Goal: Task Accomplishment & Management: Complete application form

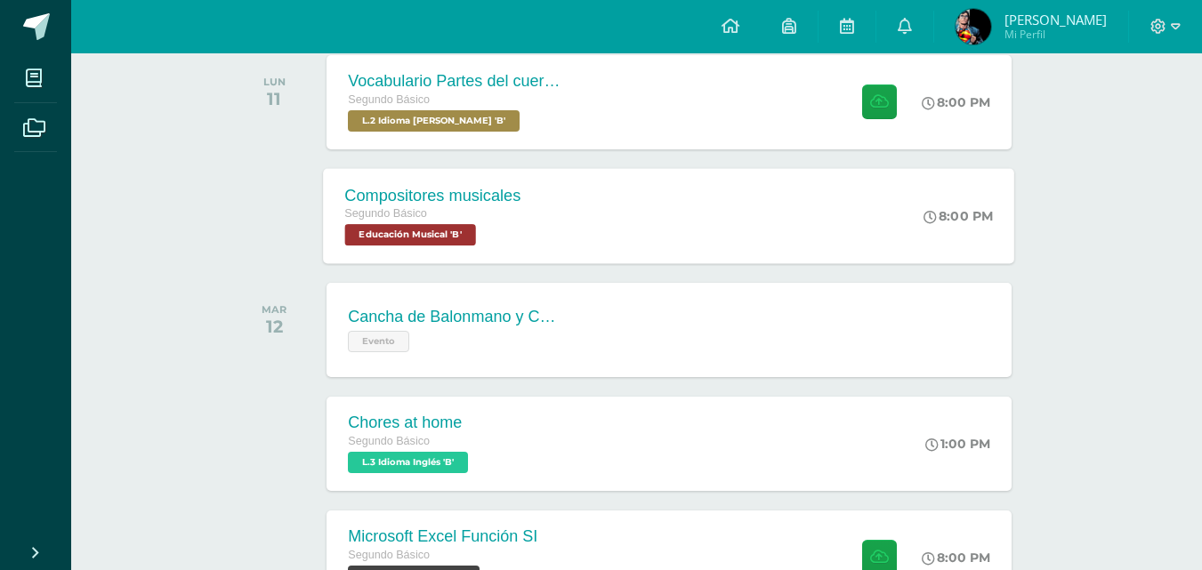
scroll to position [445, 0]
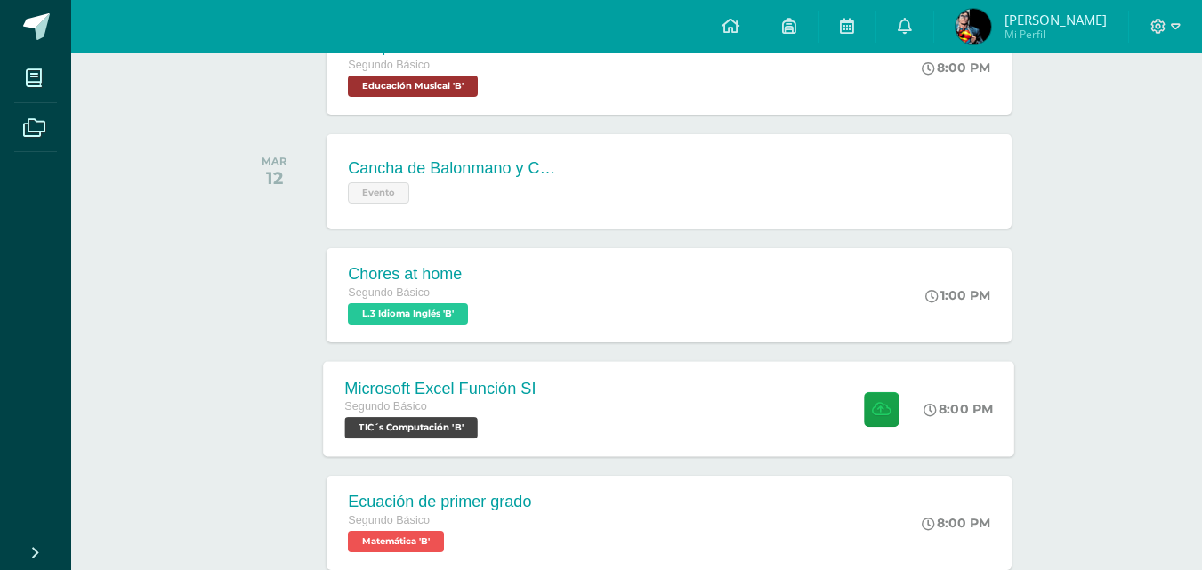
click at [663, 383] on div "Microsoft Excel Función SI Segundo Básico TIC´s Computación 'B' 8:00 PM Microso…" at bounding box center [669, 408] width 691 height 95
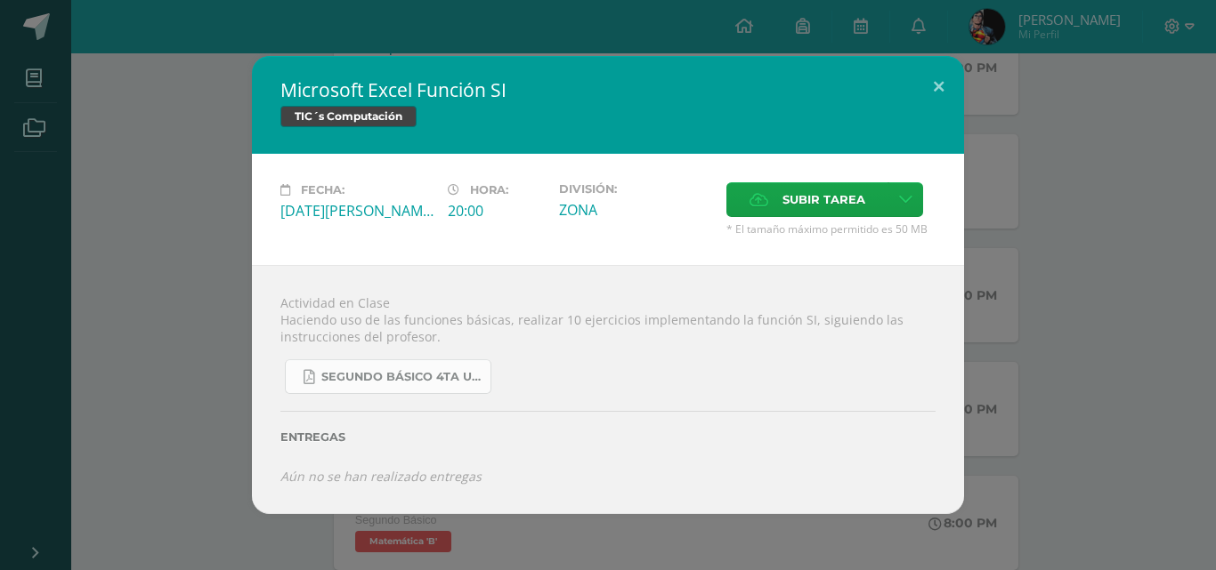
click at [418, 360] on link "SEGUNDO BÁSICO 4TA UNIDAD.pdf" at bounding box center [388, 377] width 206 height 35
click at [959, 92] on button at bounding box center [938, 86] width 51 height 61
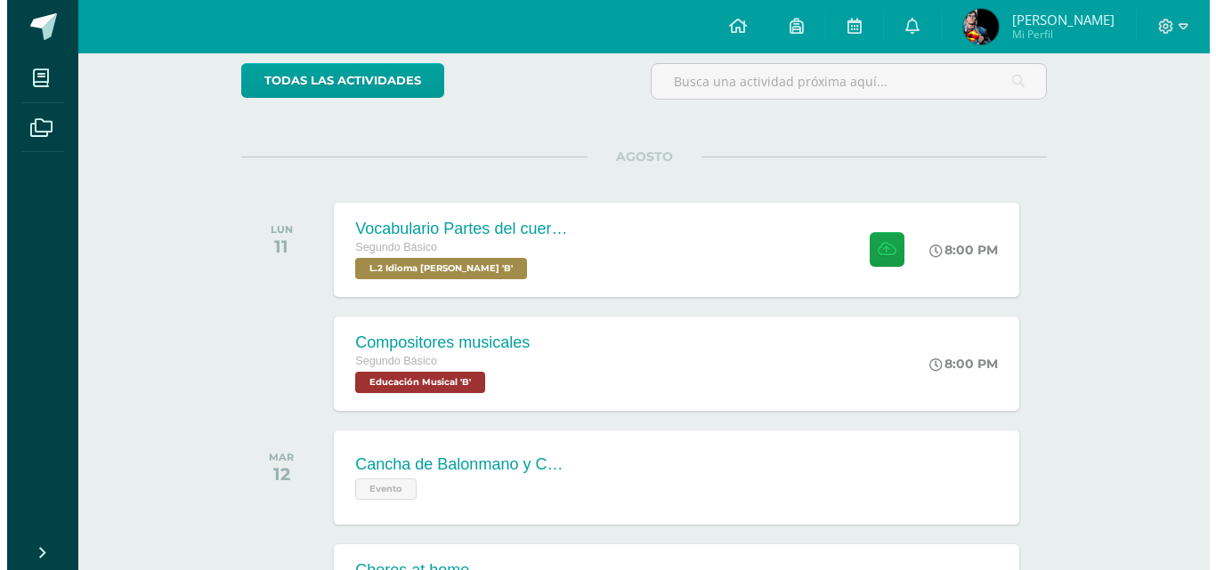
scroll to position [0, 0]
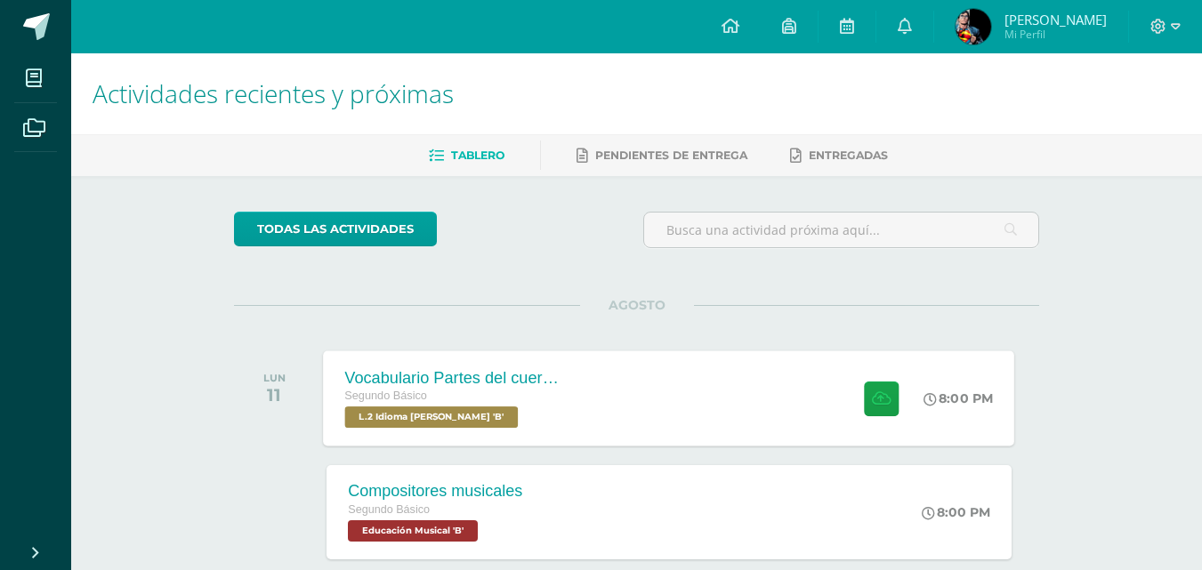
click at [626, 430] on div "Vocabulario Partes del cuerpo Segundo Básico L.2 Idioma [PERSON_NAME] 'B' 8:00 …" at bounding box center [669, 398] width 691 height 95
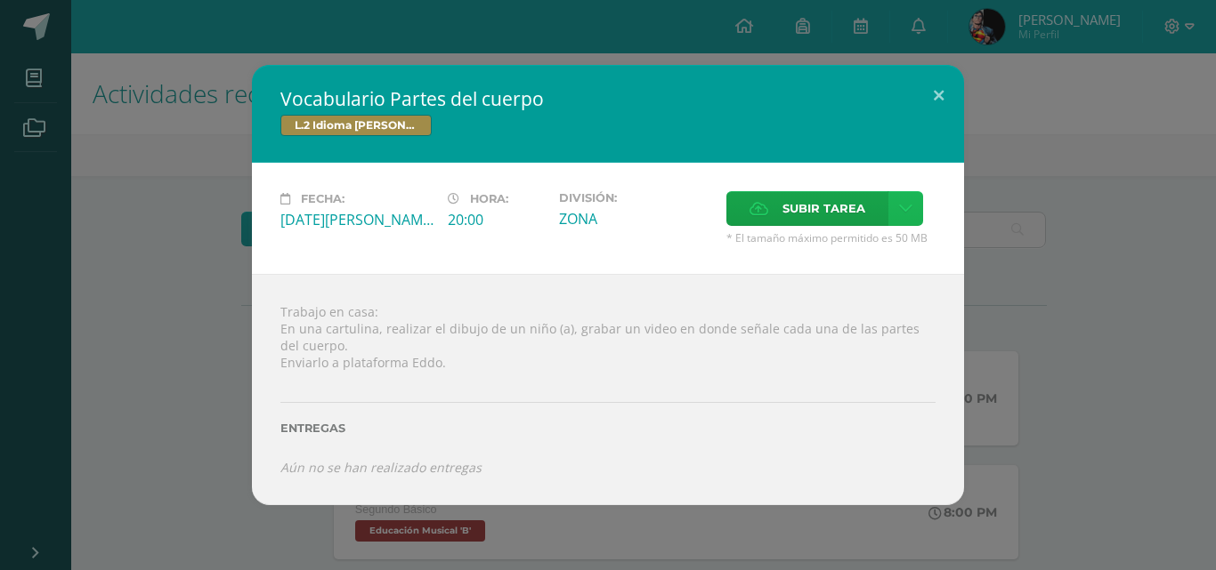
click at [909, 195] on link at bounding box center [905, 208] width 35 height 35
click at [885, 242] on link "Subir enlace" at bounding box center [843, 247] width 178 height 28
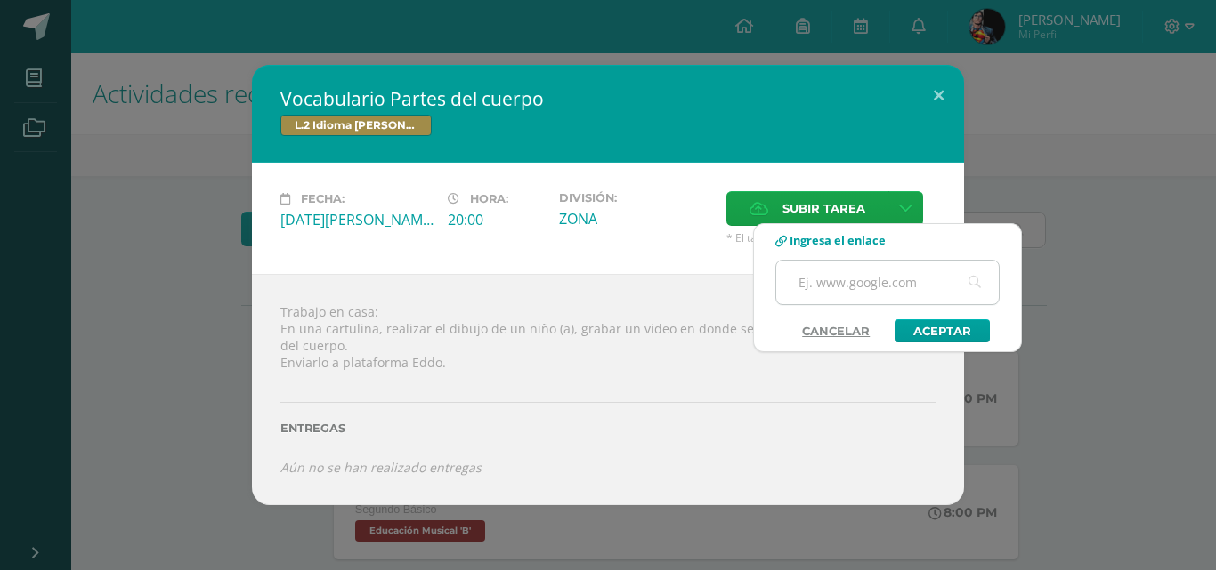
click at [893, 279] on input "text" at bounding box center [887, 283] width 222 height 44
paste input "[URL][DOMAIN_NAME]"
type input "[URL][DOMAIN_NAME]"
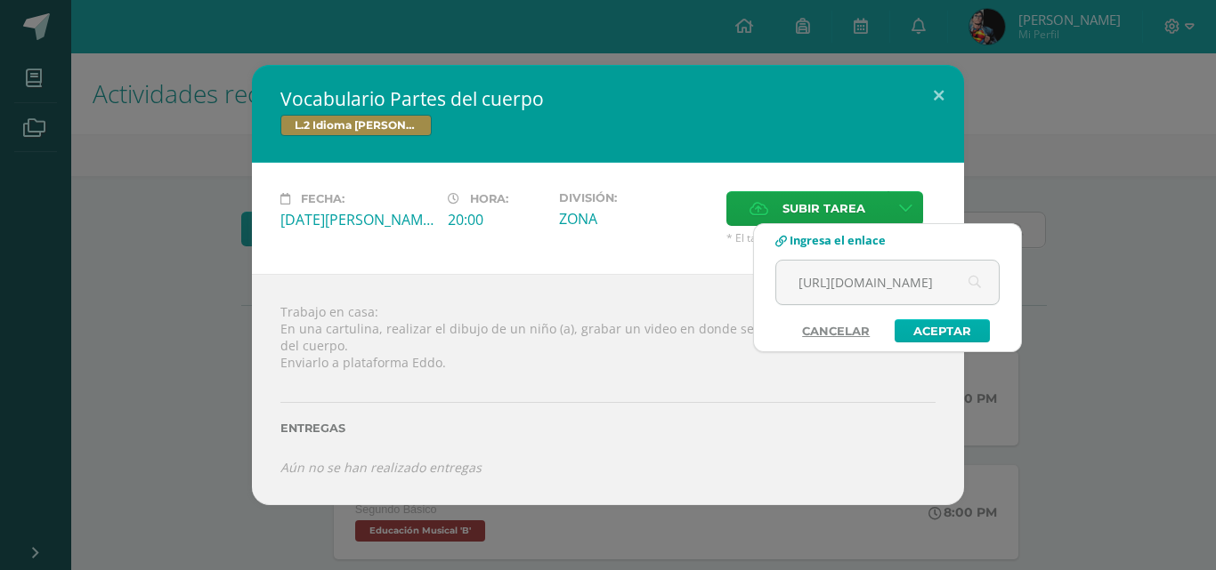
click at [921, 325] on link "Aceptar" at bounding box center [941, 330] width 95 height 23
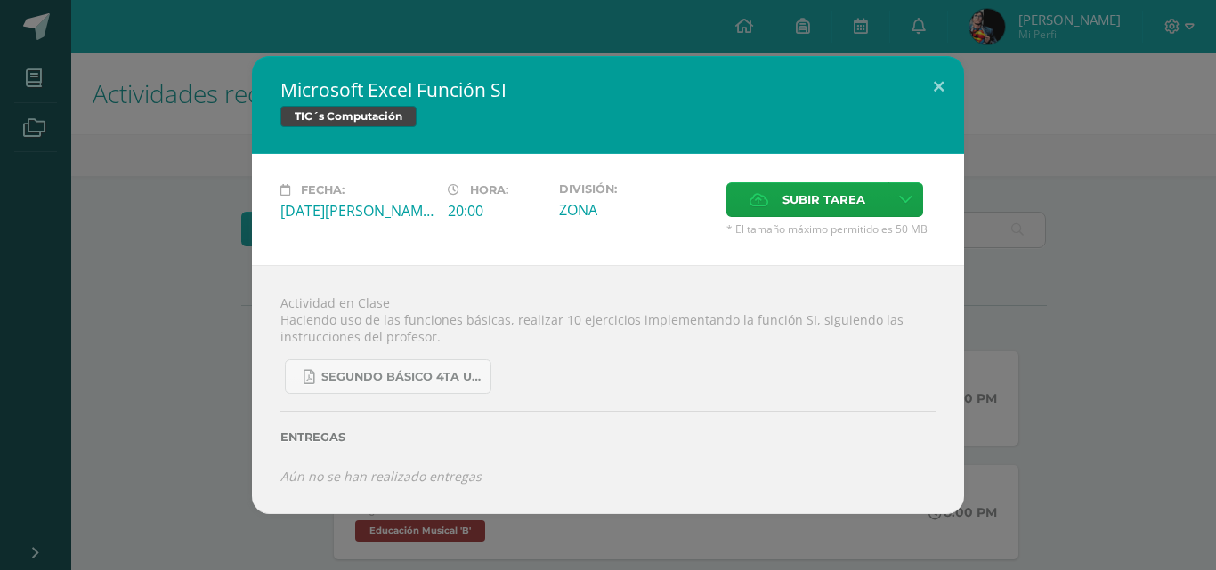
click at [154, 270] on div "Microsoft Excel Función SI TIC´s Computación Fecha: [DATE][PERSON_NAME] Hora: 2…" at bounding box center [607, 284] width 1201 height 457
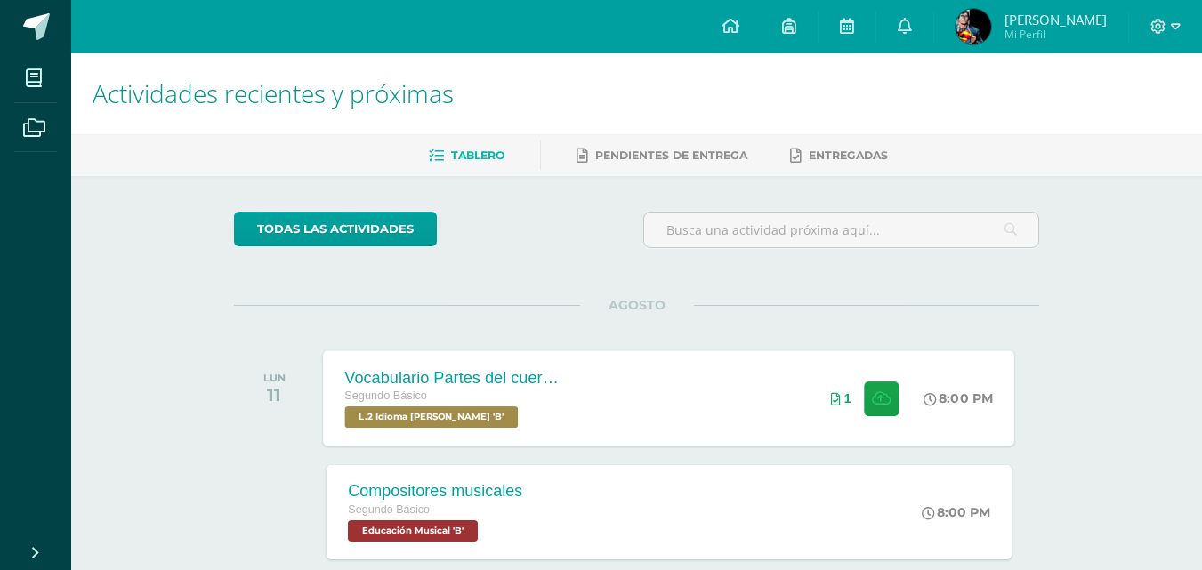
click at [682, 421] on div "Vocabulario Partes del cuerpo Segundo Básico L.2 Idioma [PERSON_NAME] 'B' 8:00 …" at bounding box center [669, 398] width 691 height 95
